Goal: Task Accomplishment & Management: Use online tool/utility

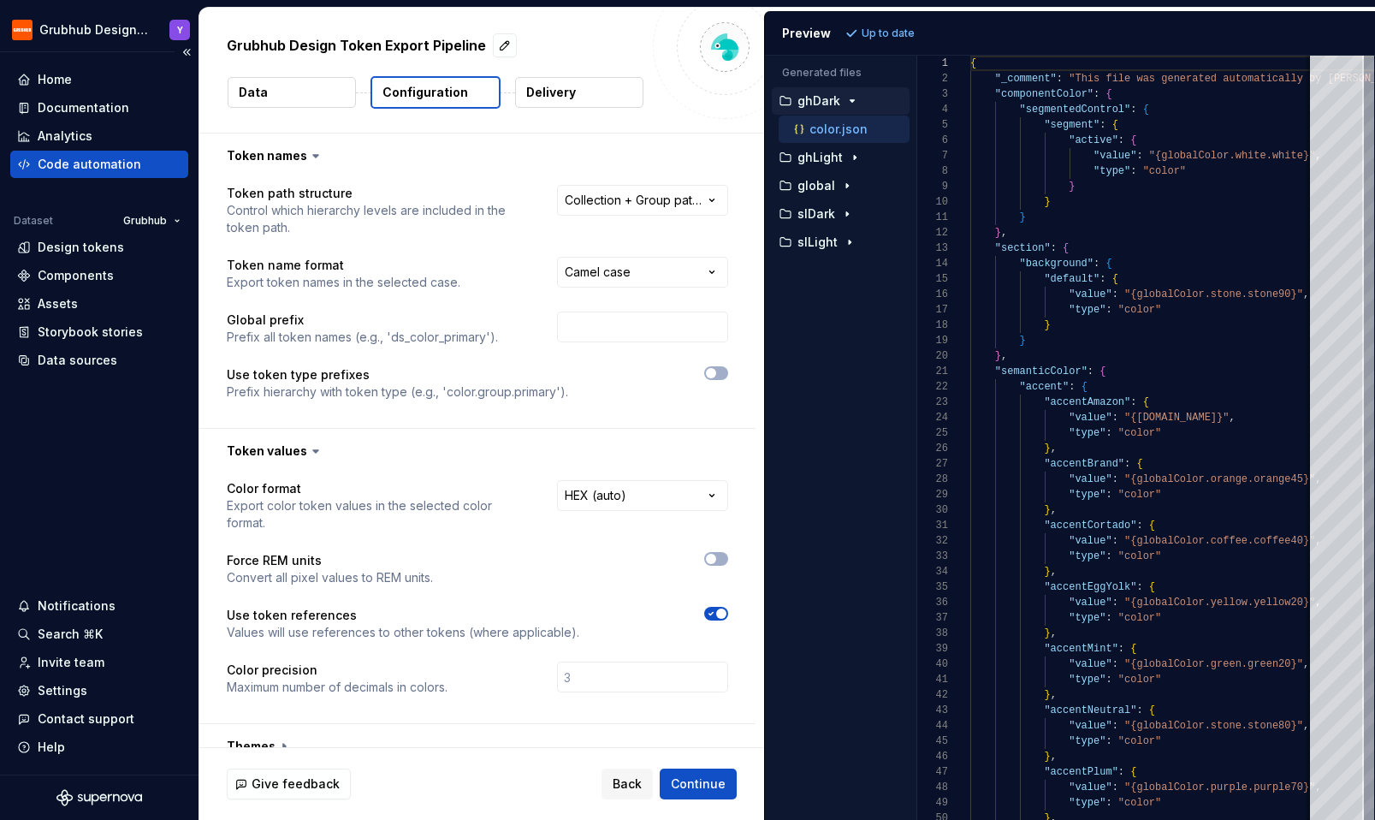
click at [84, 151] on div "Code automation" at bounding box center [99, 164] width 178 height 27
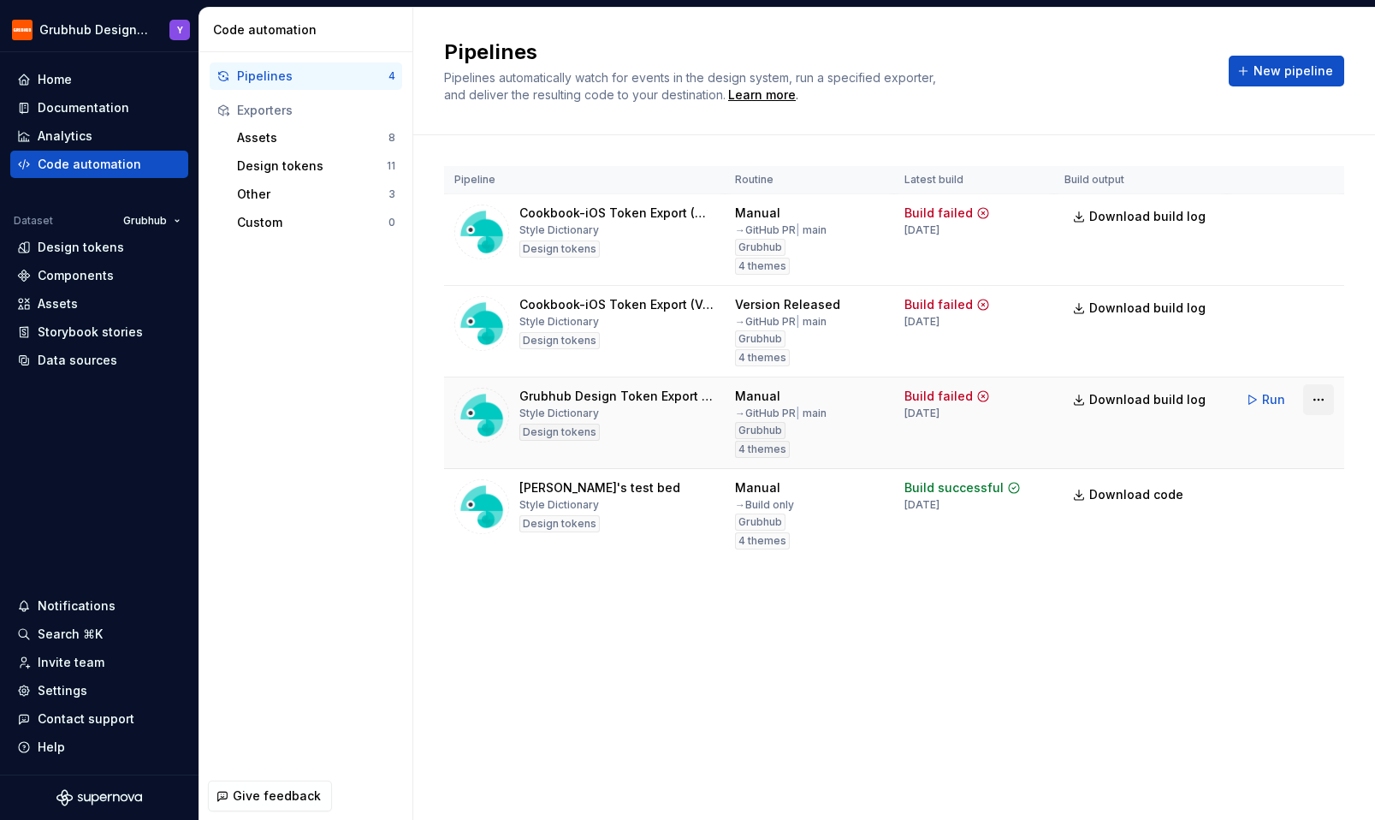
click at [1322, 397] on html "Grubhub Design System Y Home Documentation Analytics Code automation Dataset Gr…" at bounding box center [687, 410] width 1375 height 820
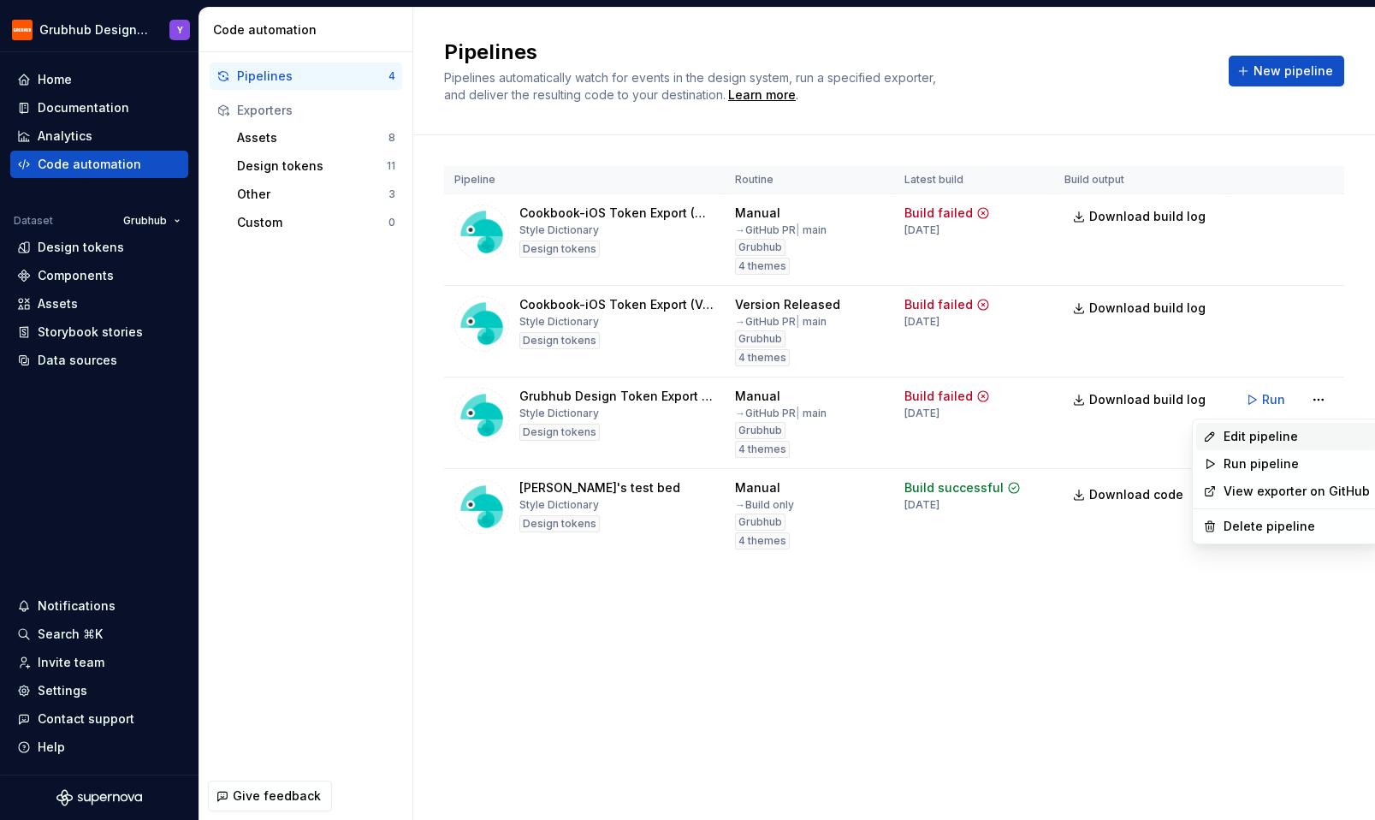
click at [1300, 431] on div "Edit pipeline" at bounding box center [1297, 436] width 146 height 17
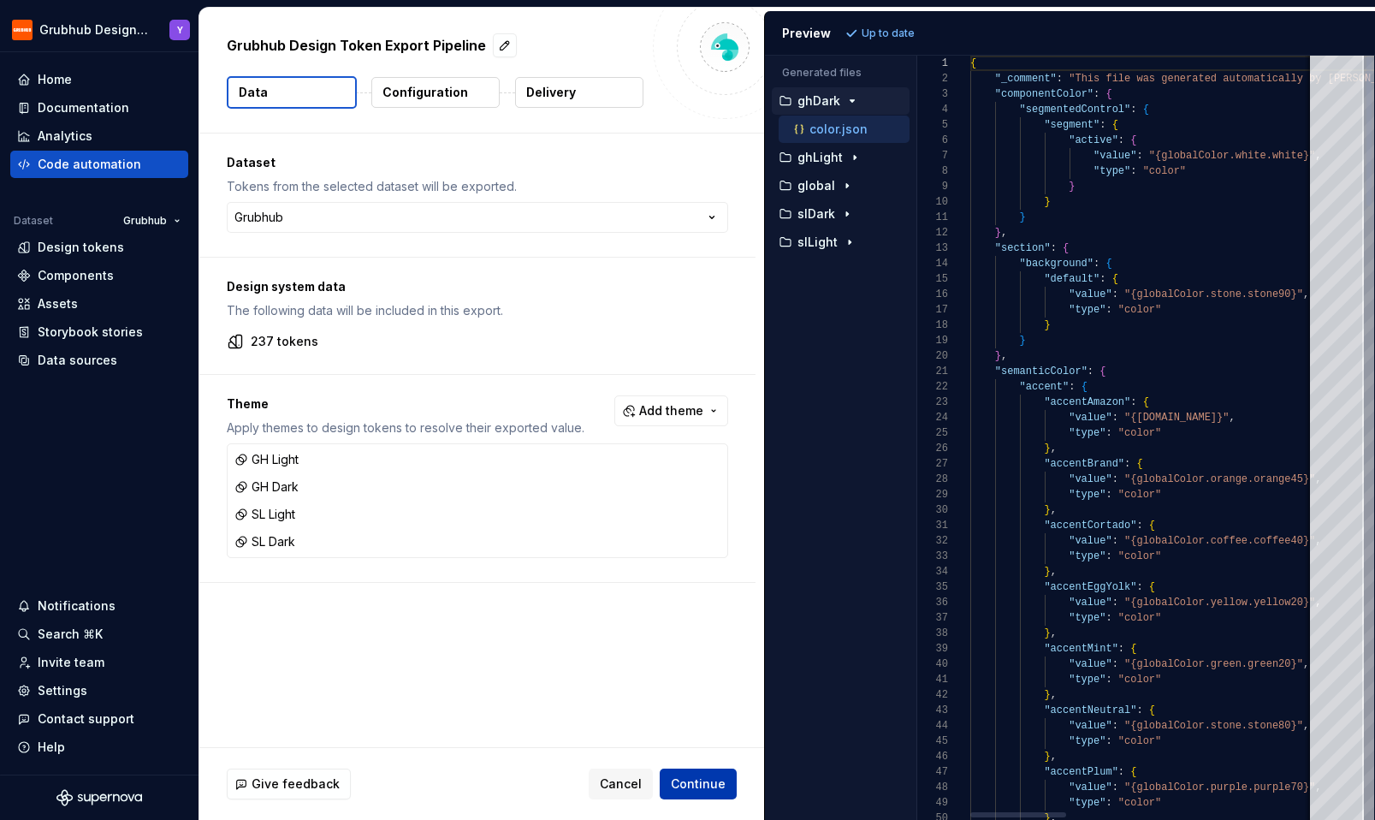
click at [701, 792] on button "Continue" at bounding box center [698, 783] width 77 height 31
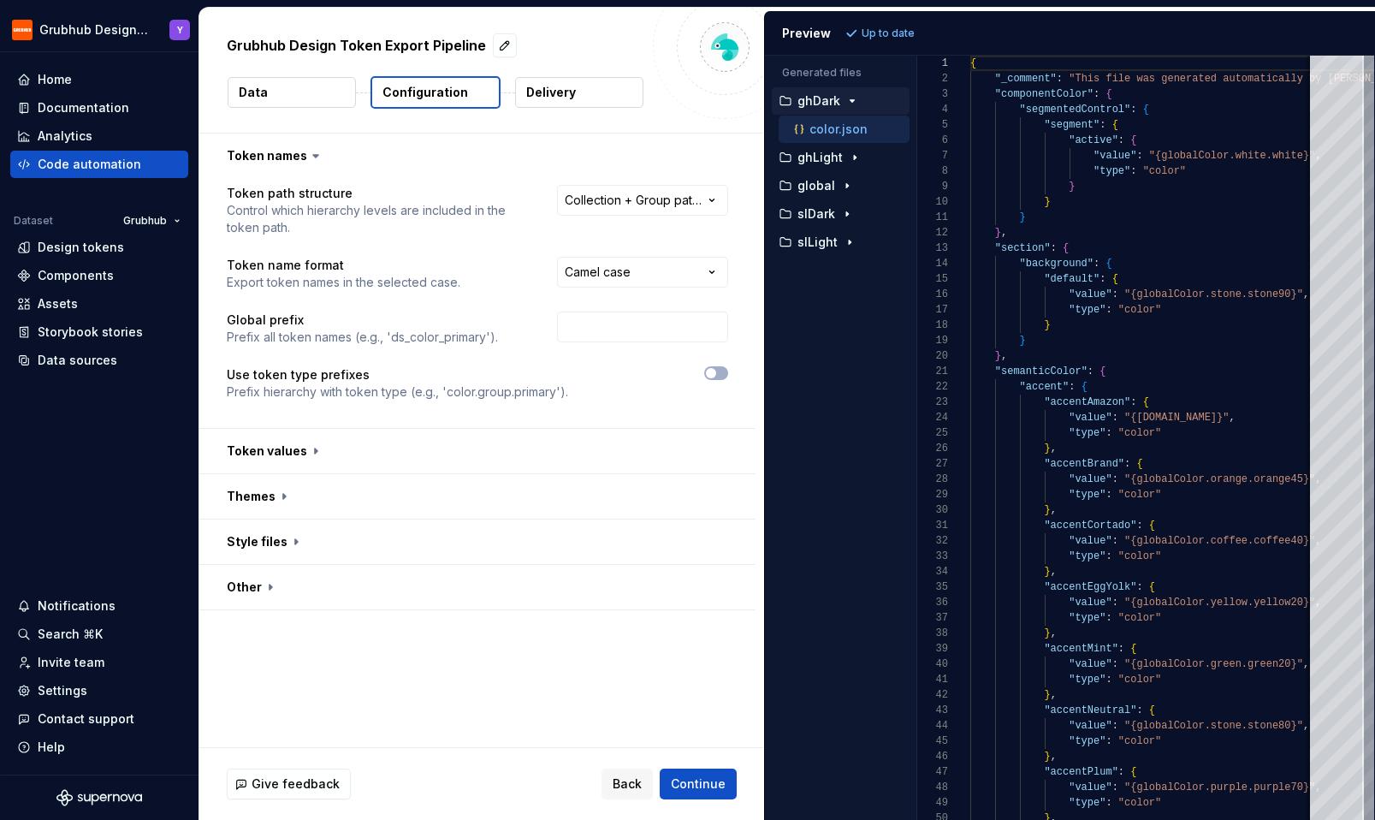
click at [599, 97] on button "Delivery" at bounding box center [579, 92] width 128 height 31
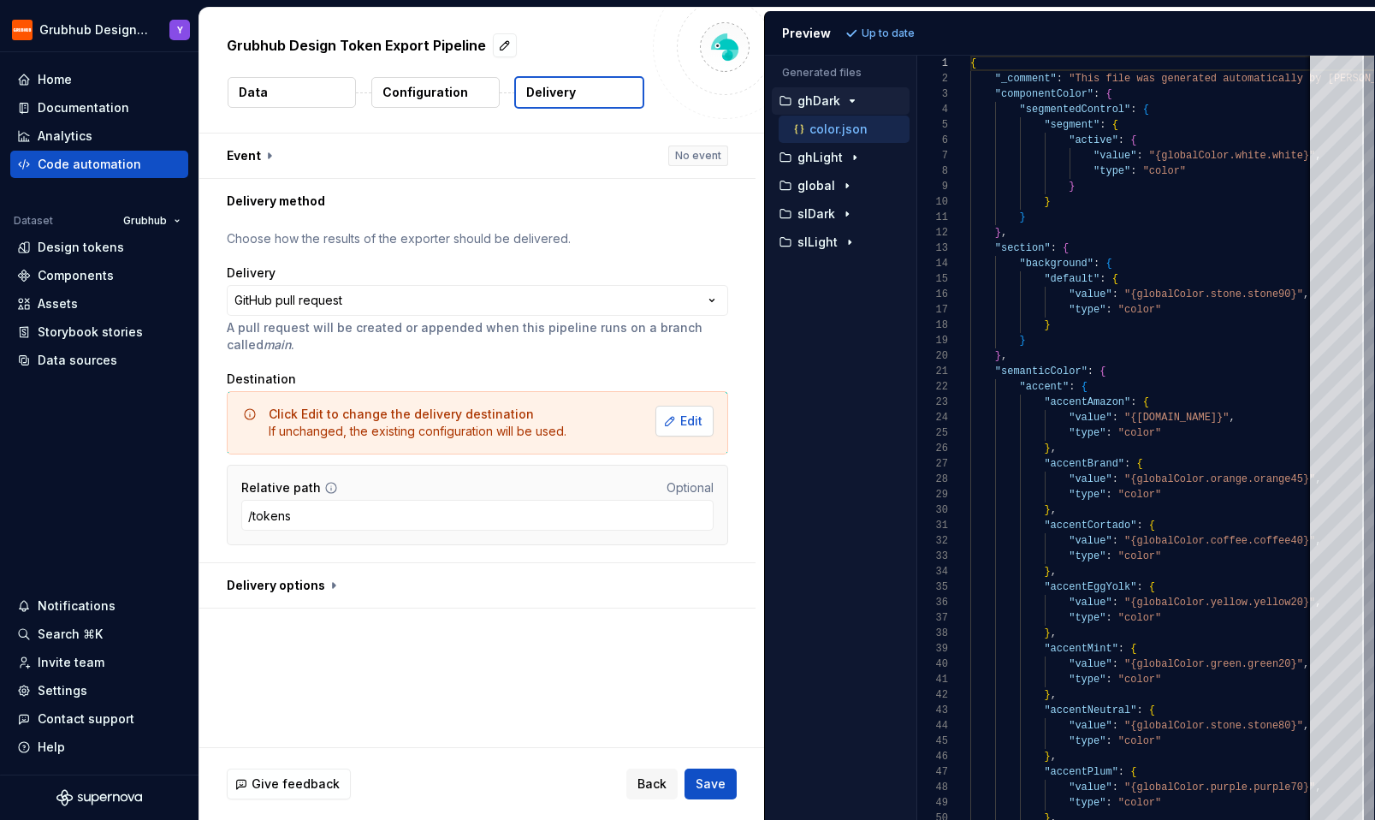
click at [702, 420] on span "Edit" at bounding box center [691, 420] width 22 height 17
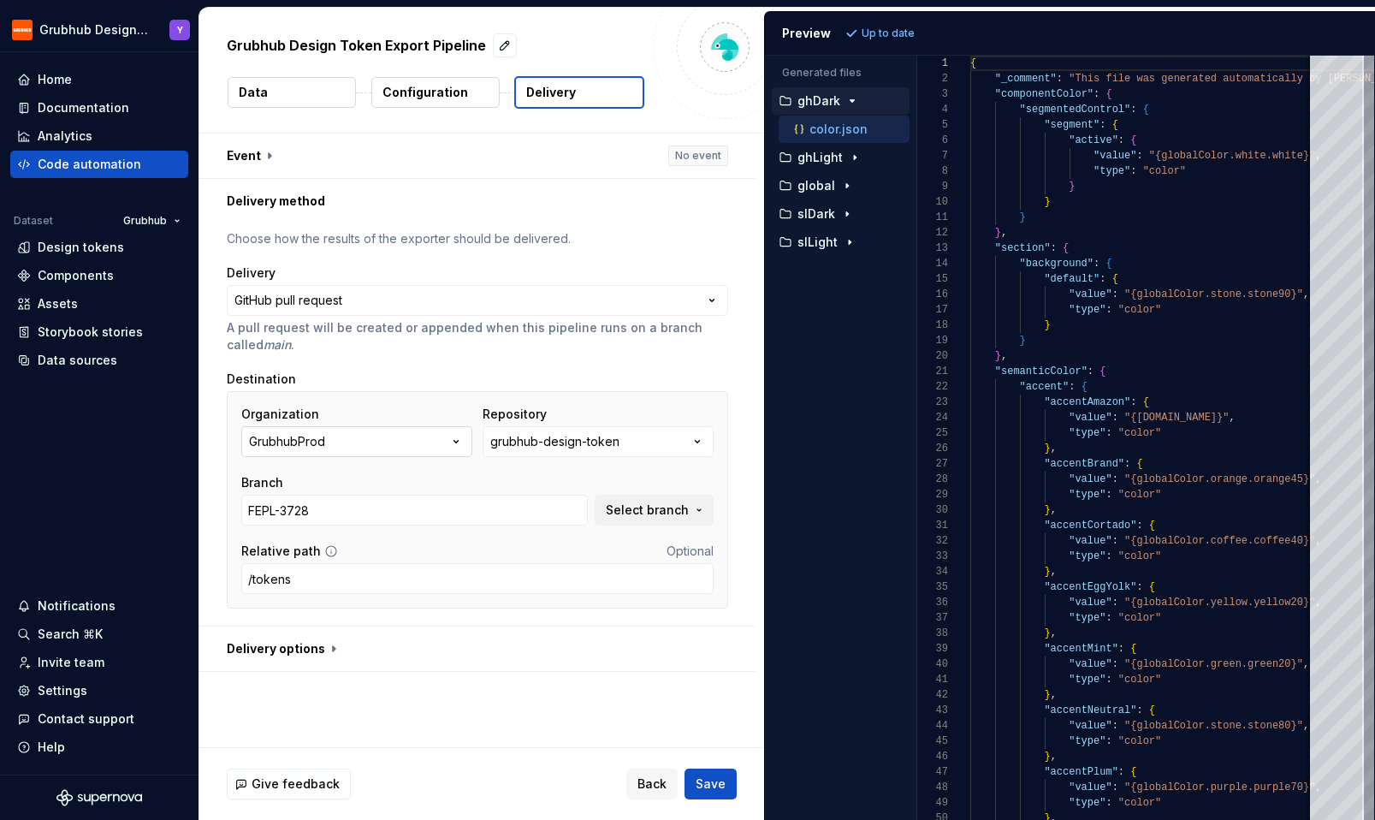
click at [464, 442] on icon "button" at bounding box center [455, 441] width 17 height 17
click at [425, 366] on div "**********" at bounding box center [477, 424] width 501 height 388
click at [568, 447] on div "grubhub-design-token" at bounding box center [554, 441] width 129 height 17
click at [575, 378] on div "Destination" at bounding box center [477, 378] width 501 height 17
click at [671, 502] on span "Select branch" at bounding box center [647, 509] width 83 height 17
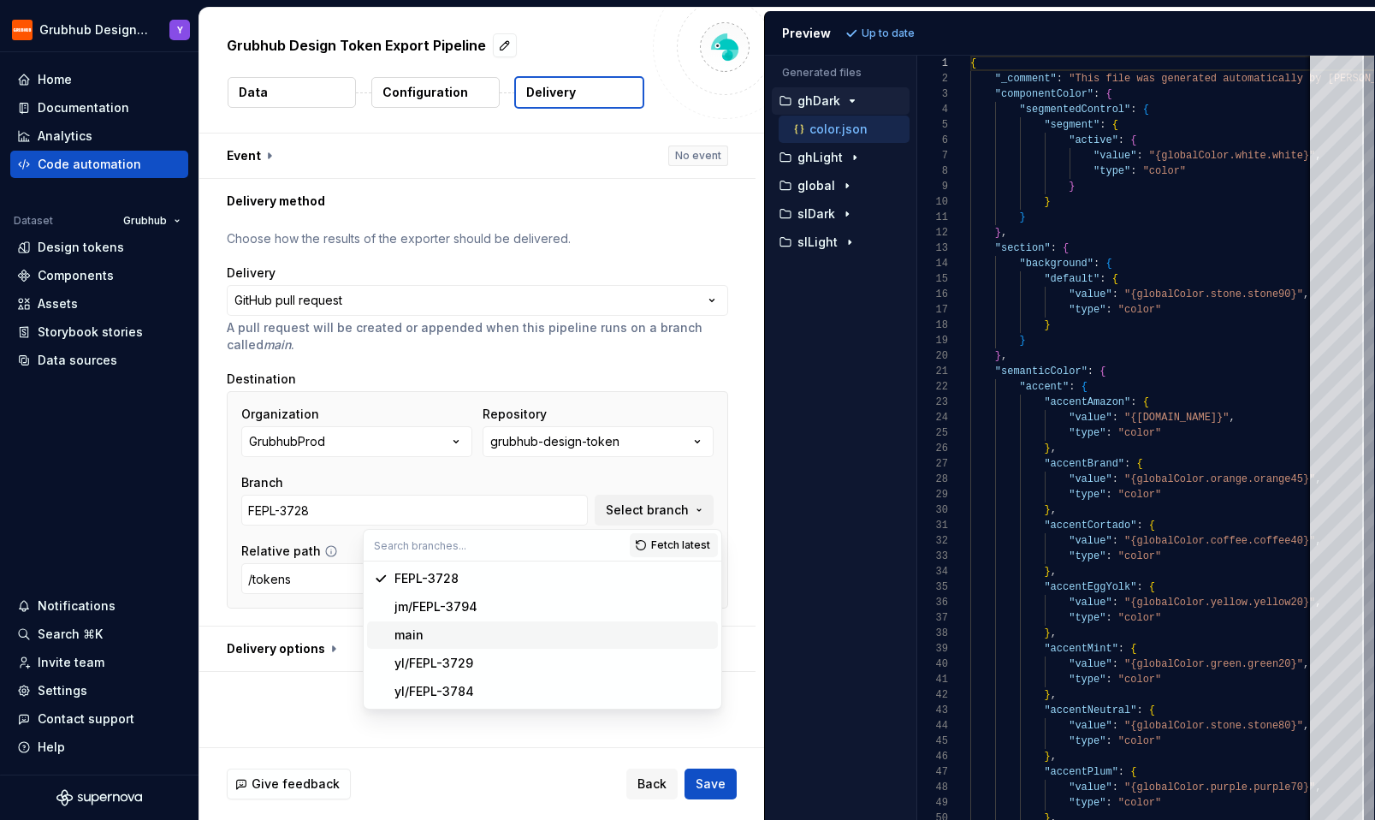
click at [514, 626] on div "main" at bounding box center [552, 634] width 317 height 17
type input "main"
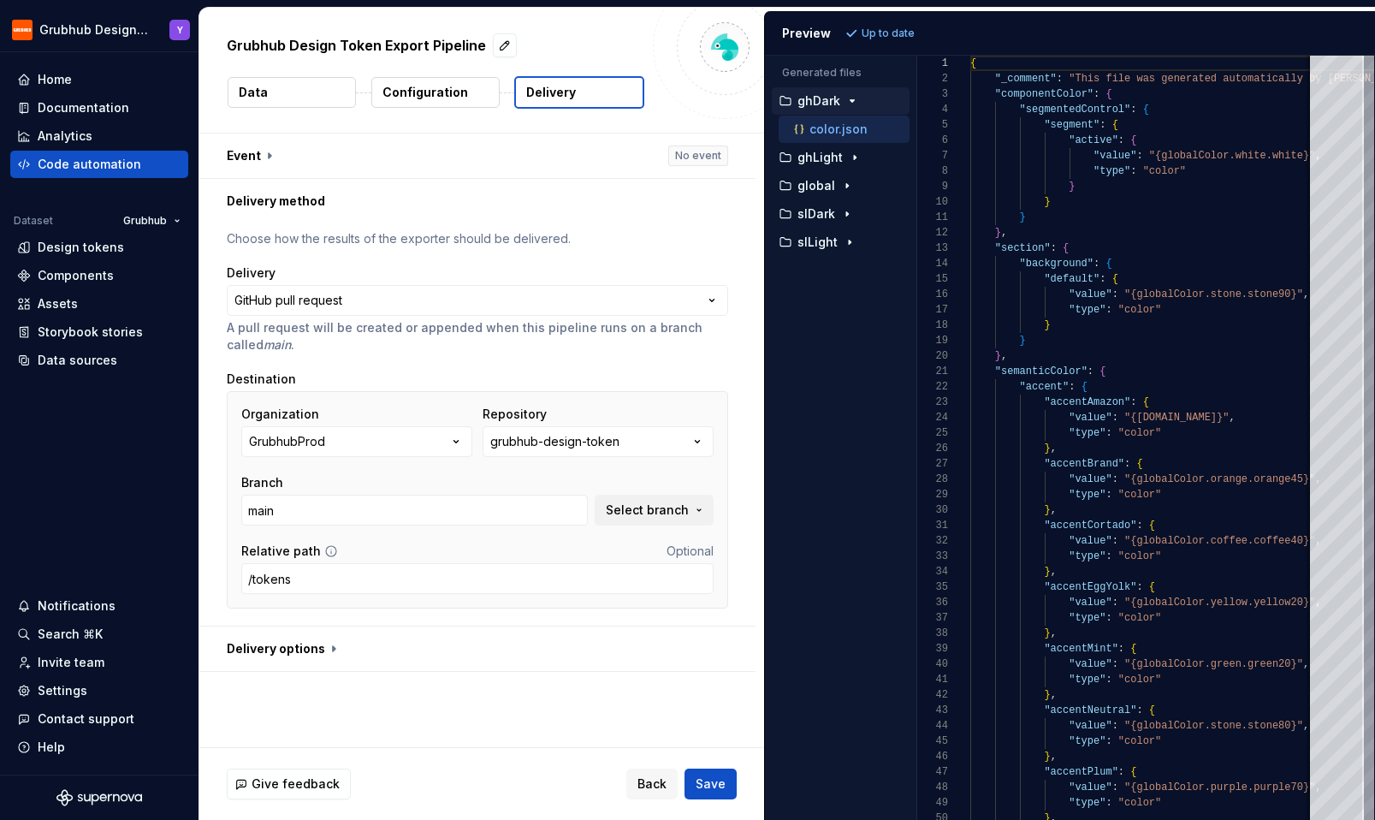
click at [442, 471] on div "Organization GrubhubProd Repository grubhub-design-token Branch main Select bra…" at bounding box center [477, 466] width 472 height 120
click at [328, 651] on button "button" at bounding box center [477, 648] width 556 height 44
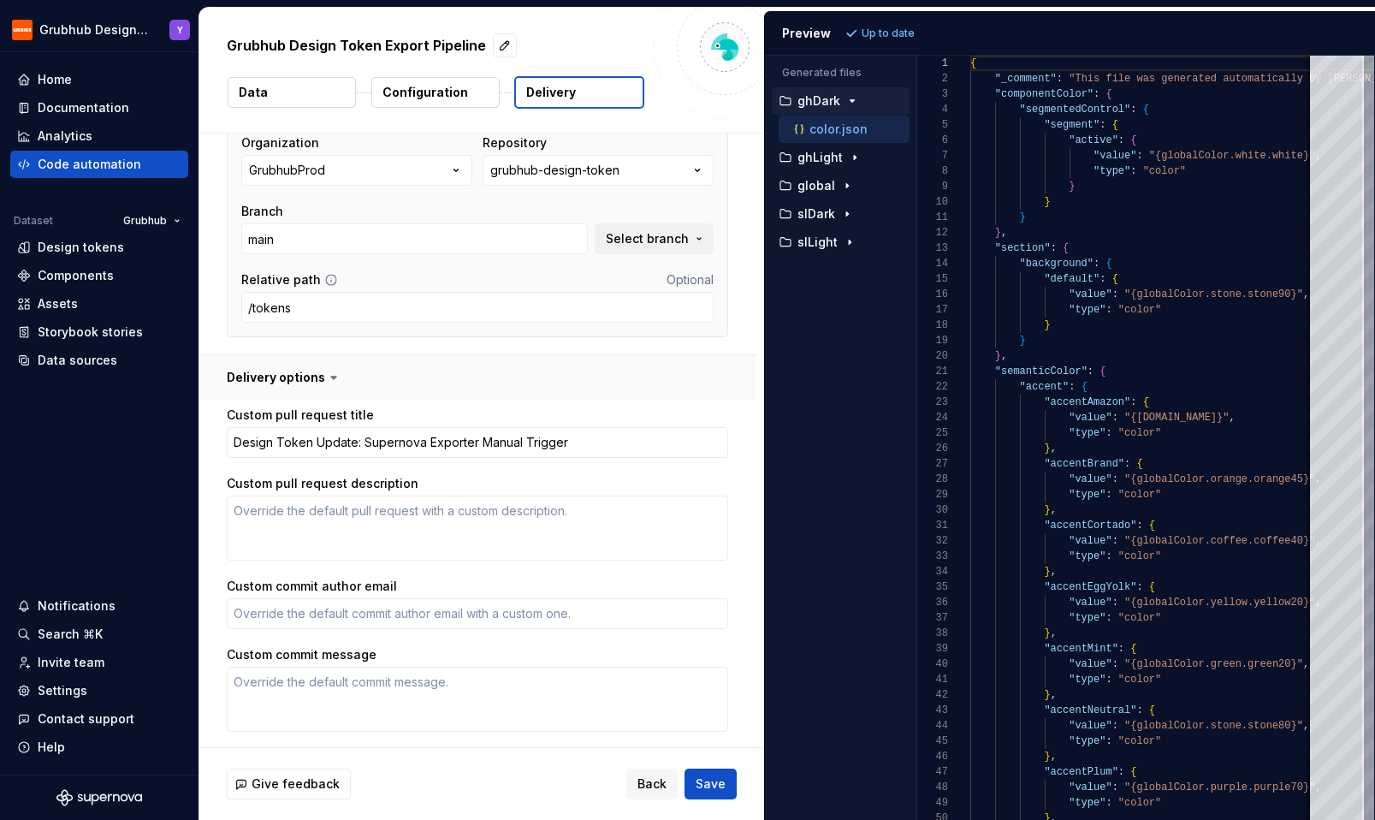
scroll to position [275, 0]
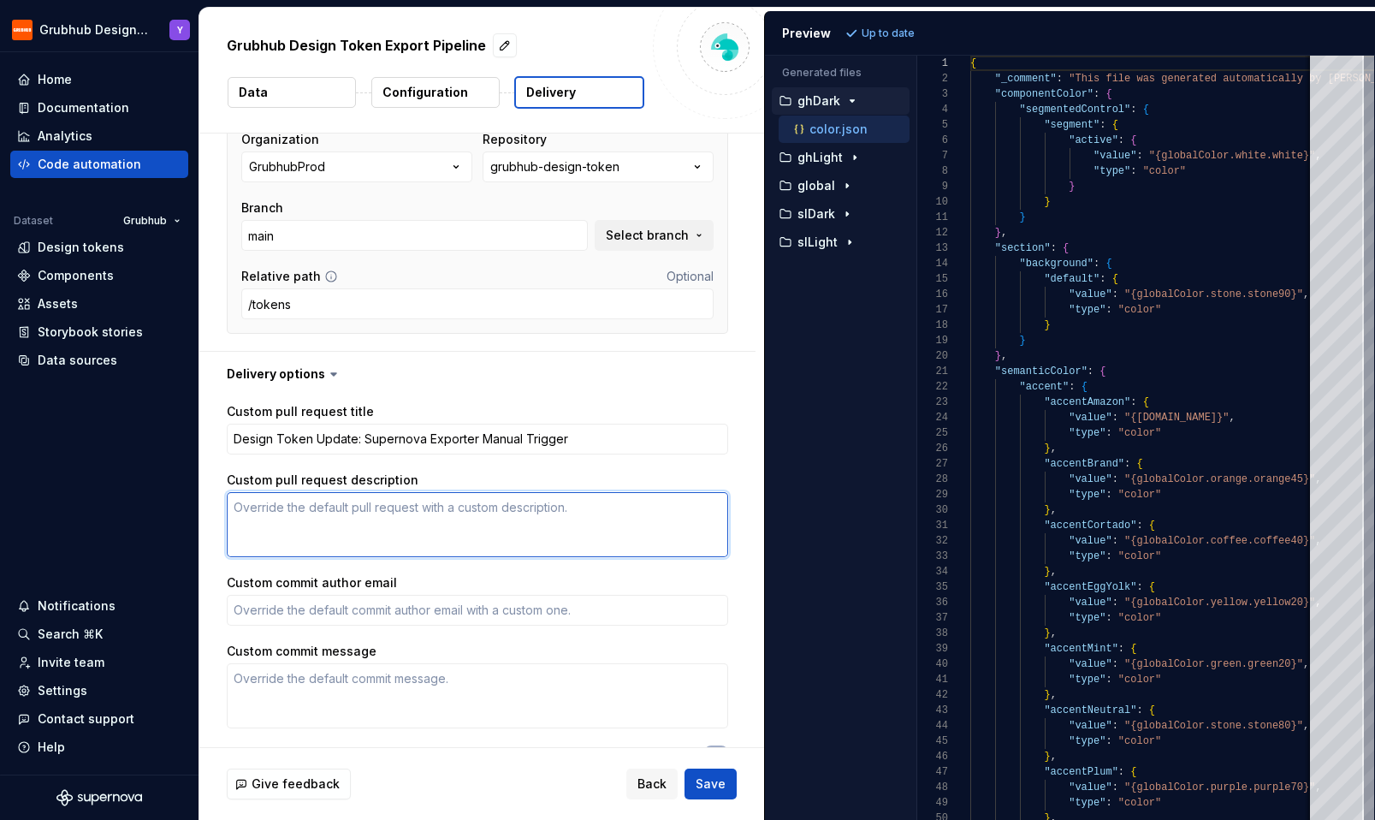
click at [311, 509] on textarea "Custom pull request description" at bounding box center [477, 524] width 501 height 65
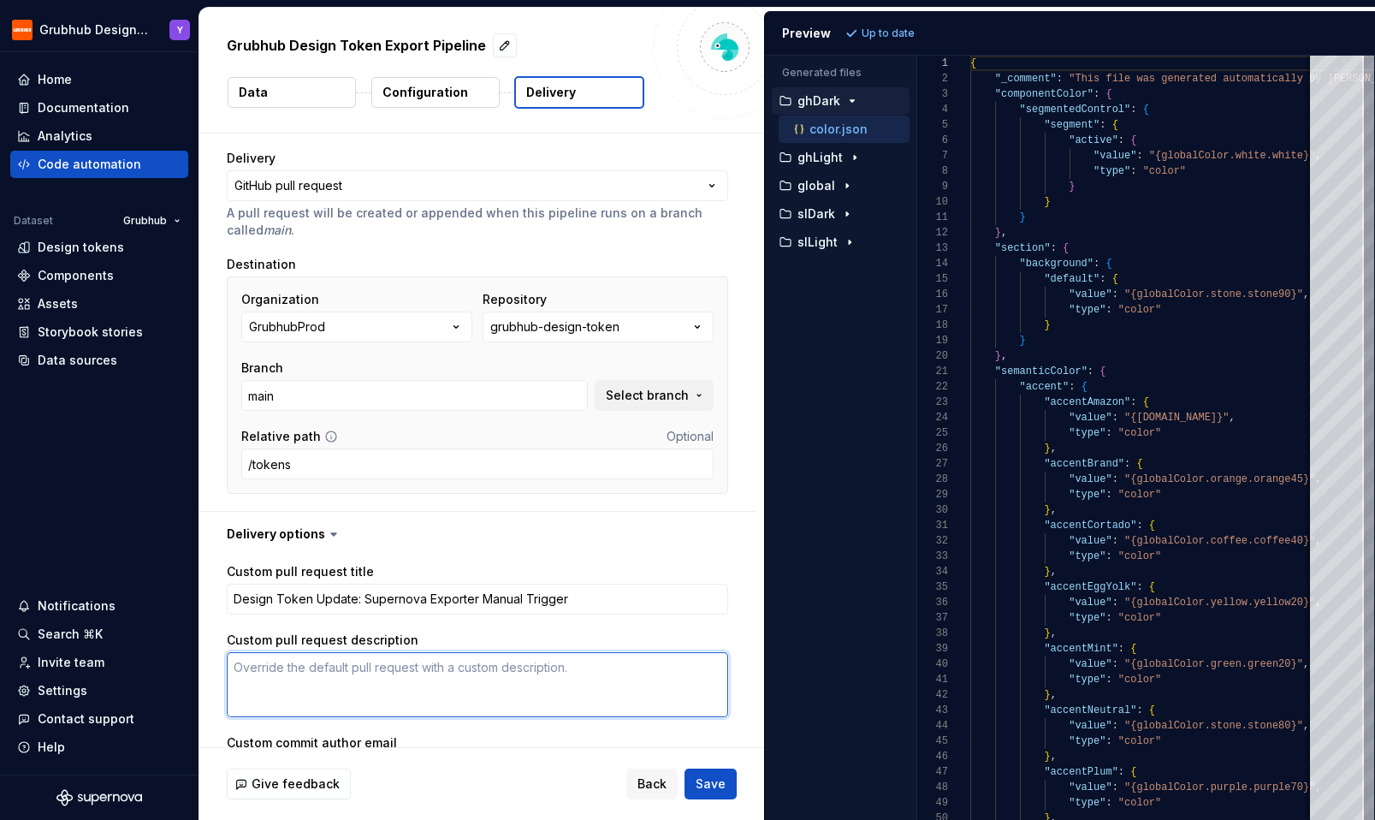
scroll to position [0, 0]
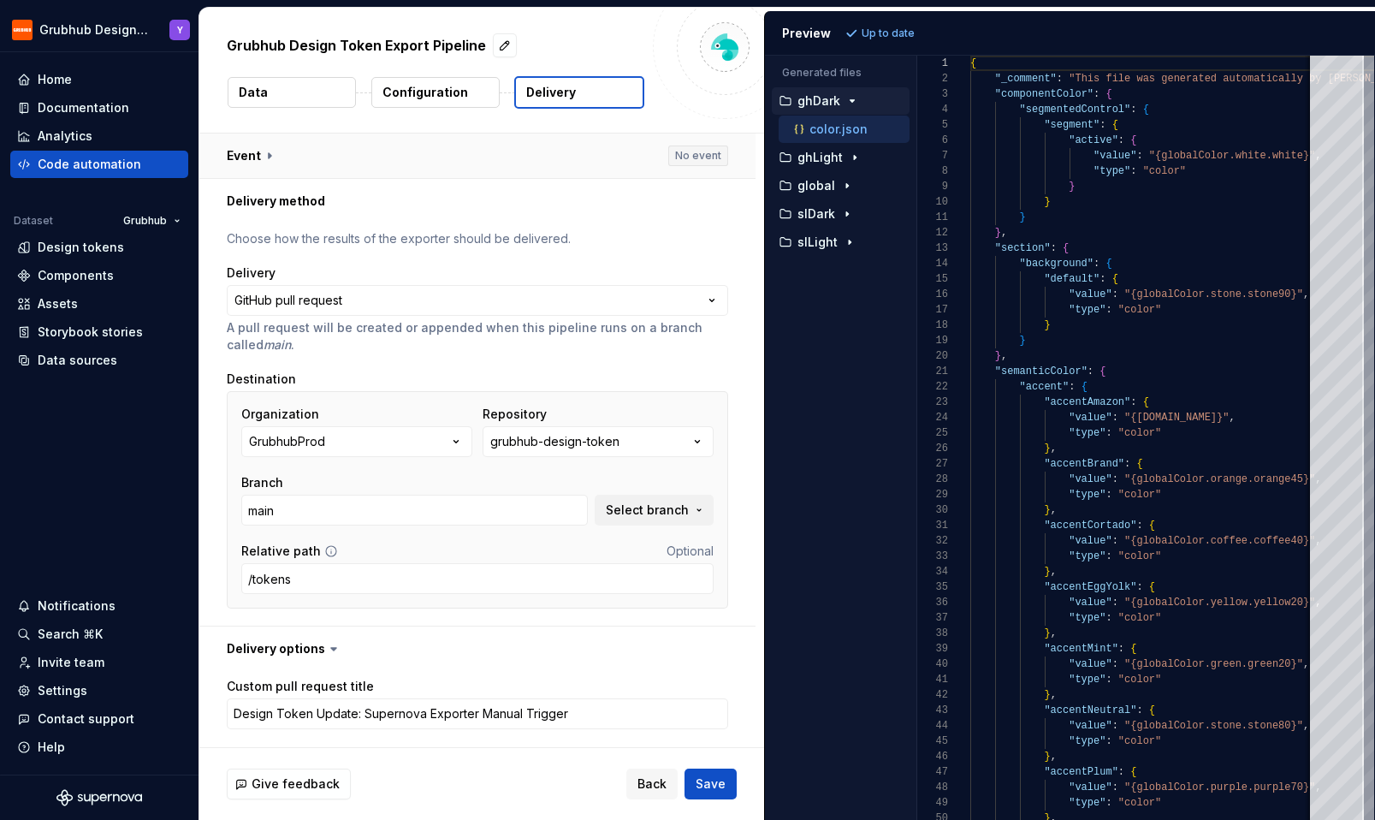
click at [257, 150] on button "button" at bounding box center [477, 155] width 556 height 44
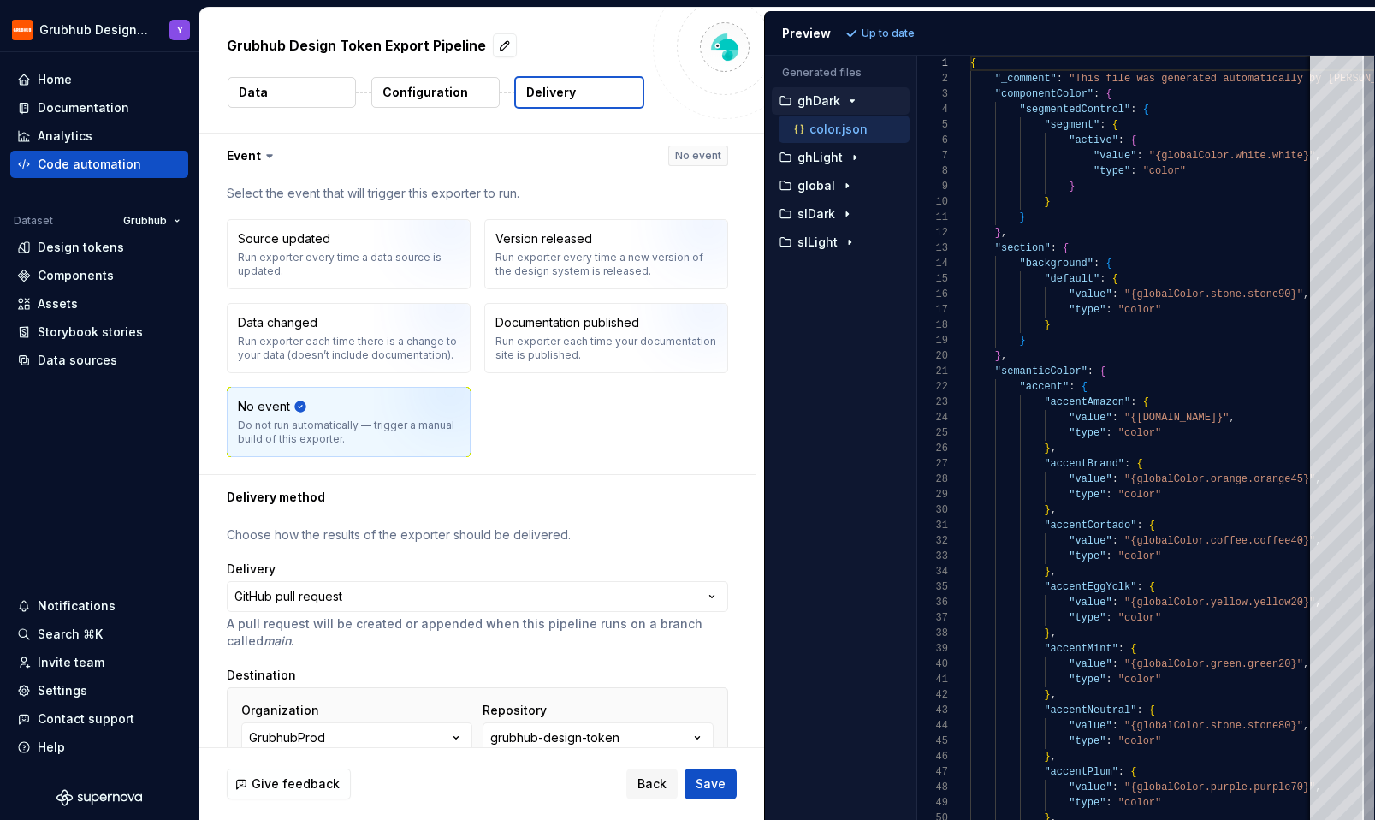
click at [719, 763] on div "Give feedback Back Save" at bounding box center [481, 784] width 565 height 72
click at [717, 771] on button "Save" at bounding box center [710, 783] width 52 height 31
click at [719, 787] on span "Save" at bounding box center [711, 783] width 30 height 17
type textarea "*"
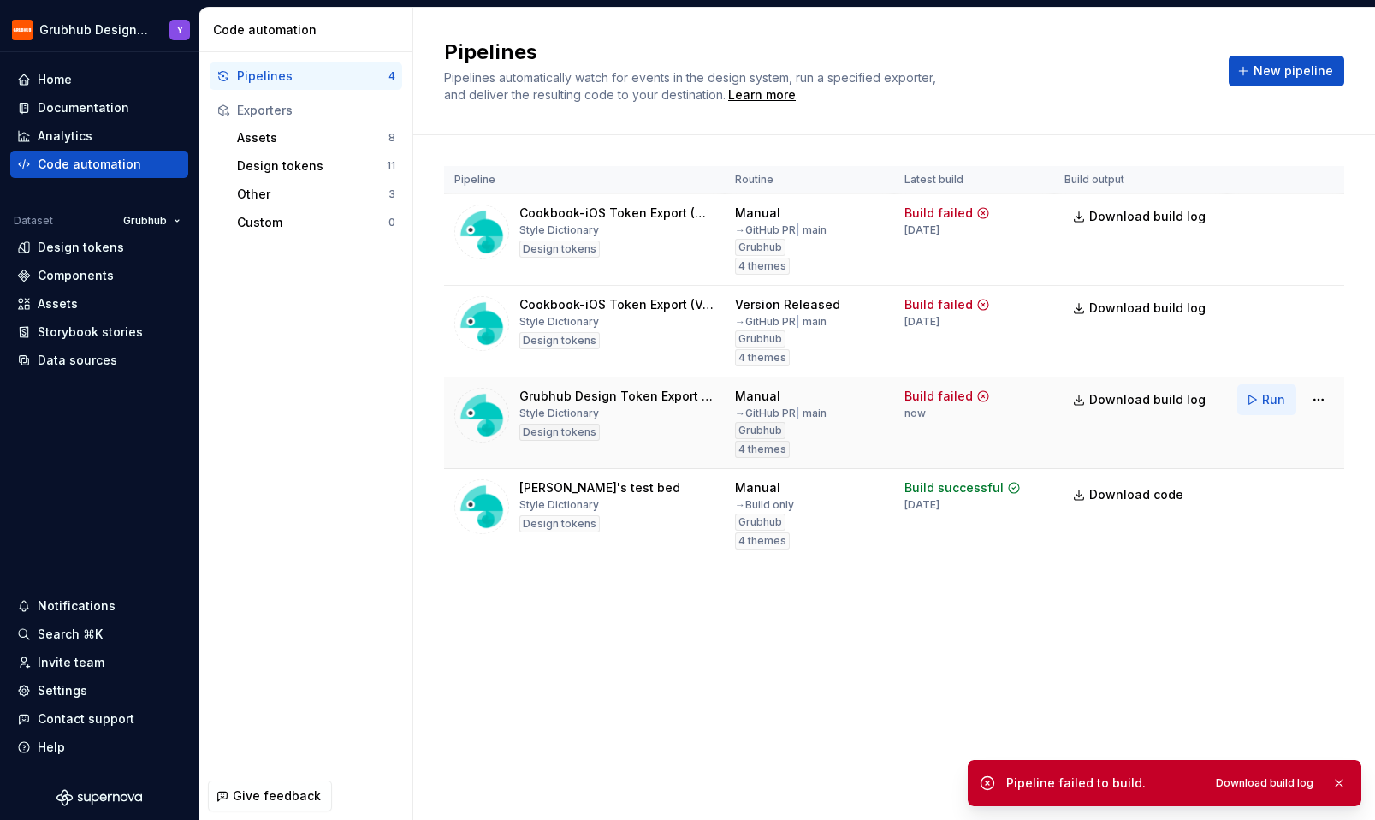
click at [1255, 395] on button "Run" at bounding box center [1266, 399] width 59 height 31
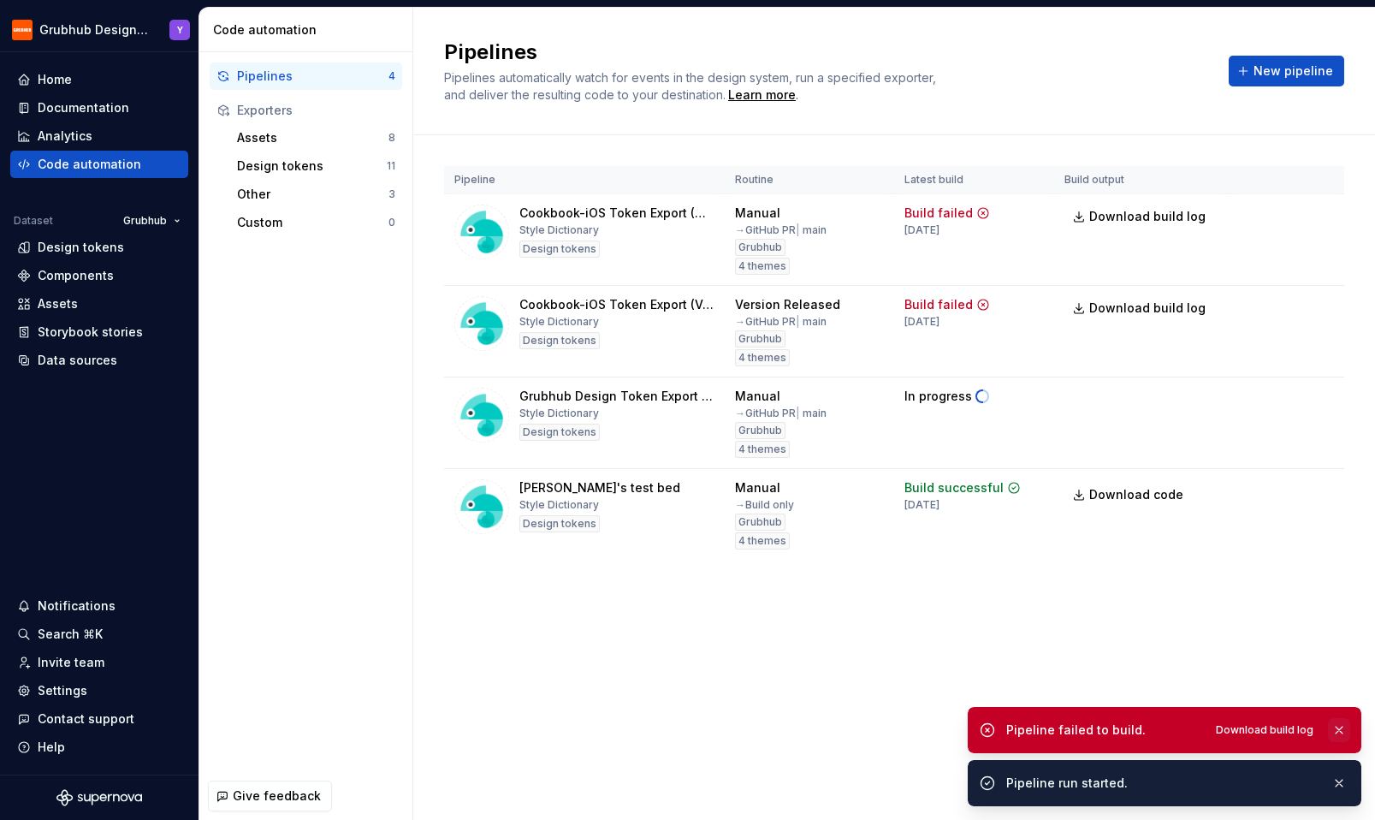
click at [1339, 727] on button "button" at bounding box center [1339, 730] width 22 height 24
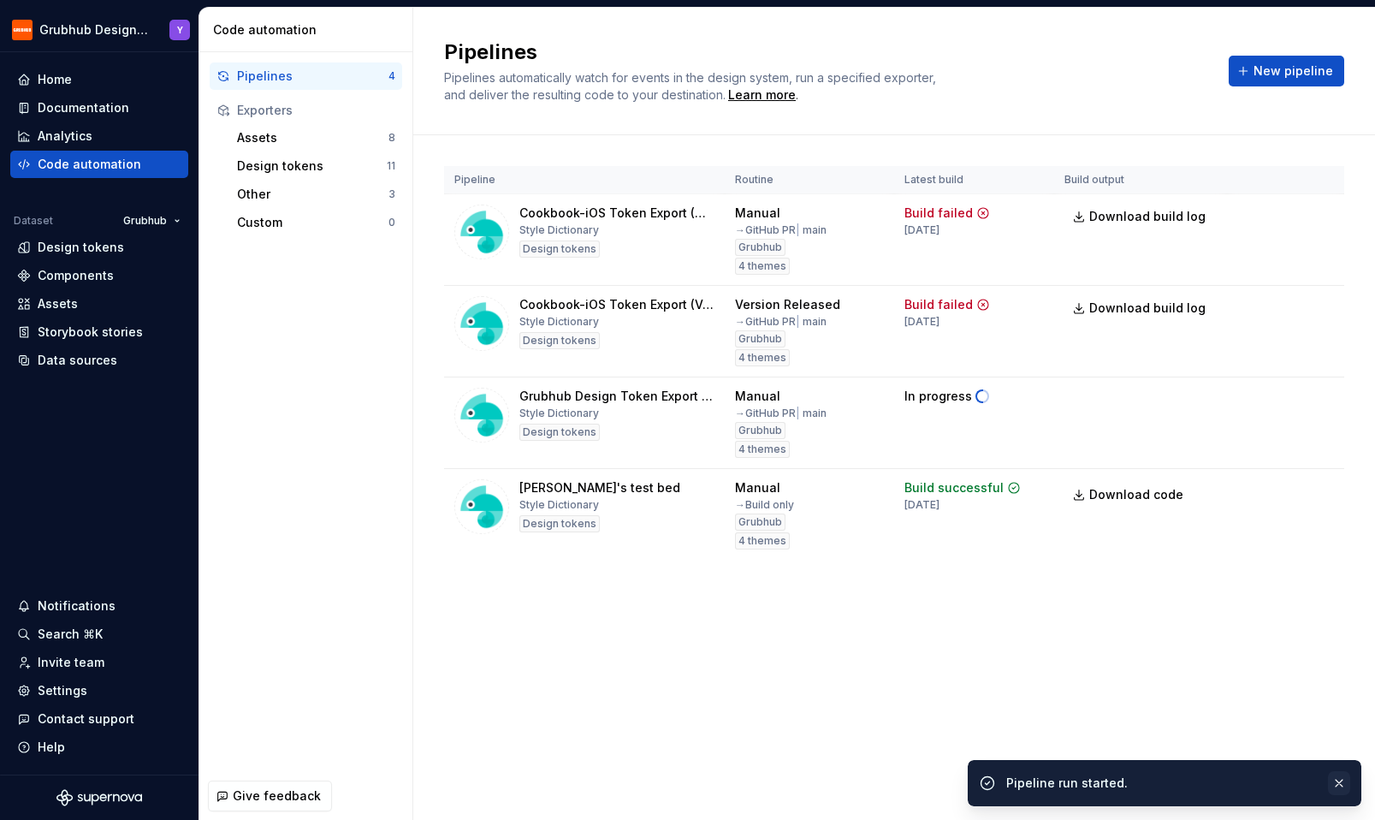
click at [1340, 778] on button "button" at bounding box center [1339, 783] width 22 height 24
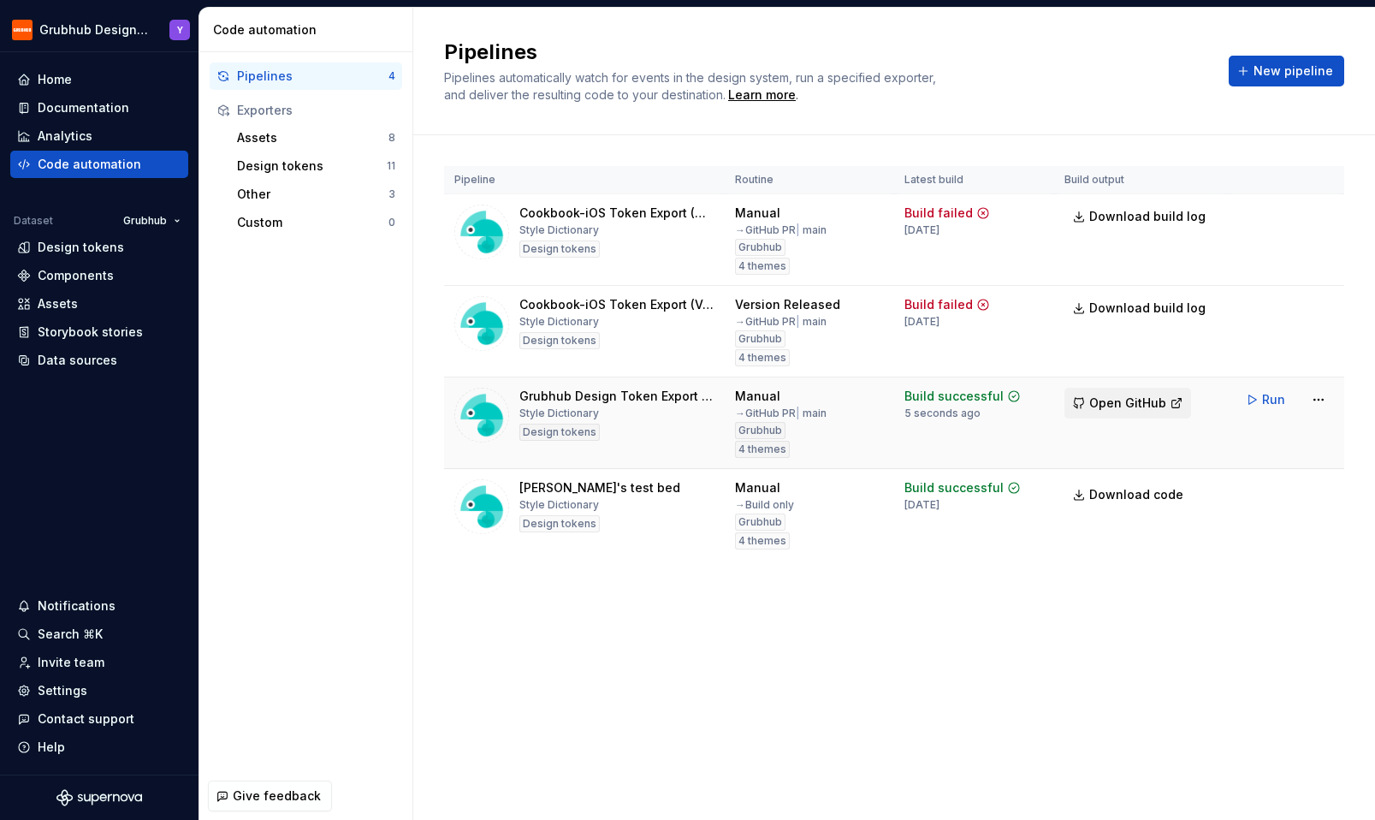
click at [1129, 402] on span "Open GitHub" at bounding box center [1127, 402] width 77 height 17
